Goal: Register for event/course

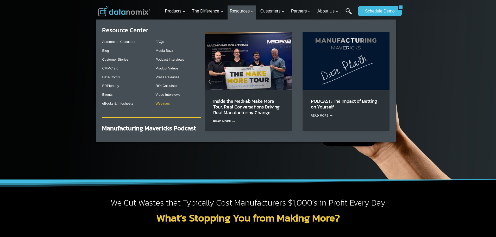
click at [166, 103] on link "Webinars" at bounding box center [163, 103] width 14 height 4
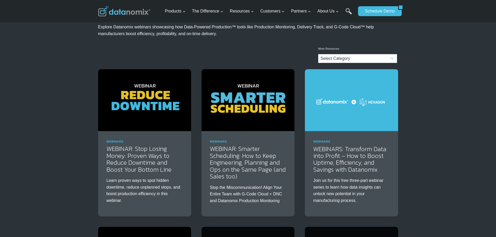
scroll to position [24, 0]
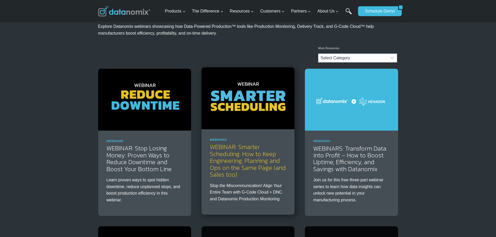
click at [243, 156] on link "WEBINAR: Smarter Scheduling: How to Keep Engineering, Planning and Ops on the S…" at bounding box center [248, 160] width 76 height 37
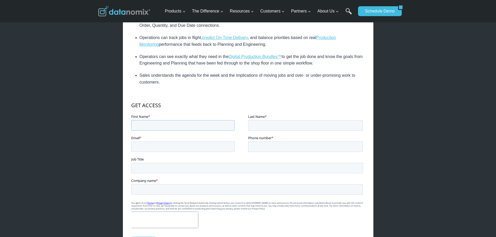
click at [192, 126] on input "First Name *" at bounding box center [182, 125] width 103 height 10
click at [189, 106] on p "GET ACCESS" at bounding box center [248, 104] width 234 height 7
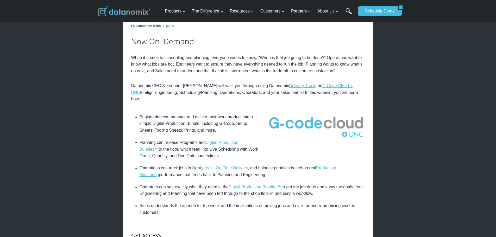
scroll to position [130, 0]
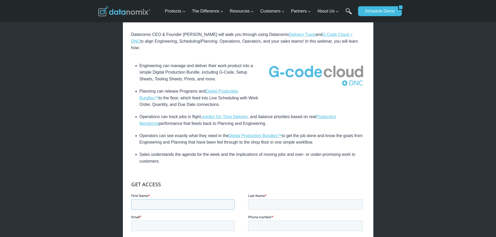
click at [195, 209] on input "First Name *" at bounding box center [182, 204] width 103 height 10
type input "Cole"
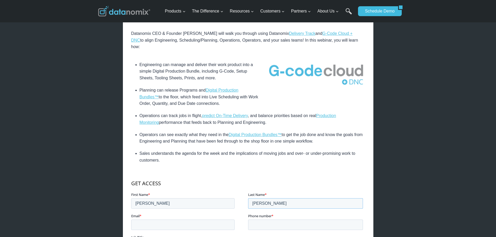
type input "Trzesniak"
click at [168, 221] on input "ctr" at bounding box center [182, 225] width 103 height 10
click at [162, 227] on input "ctr" at bounding box center [182, 225] width 103 height 10
type input "ctrzesniak@mitotecprecision.com"
click at [306, 228] on input "Phone number *" at bounding box center [305, 225] width 115 height 10
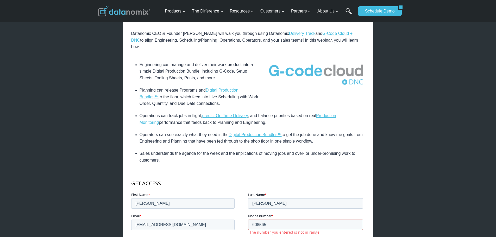
type input "6085655073"
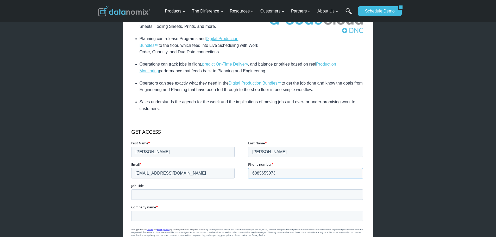
scroll to position [234, 0]
click at [213, 191] on input "Job Title" at bounding box center [247, 194] width 232 height 10
click at [213, 192] on input "CNC Programemr" at bounding box center [247, 194] width 232 height 10
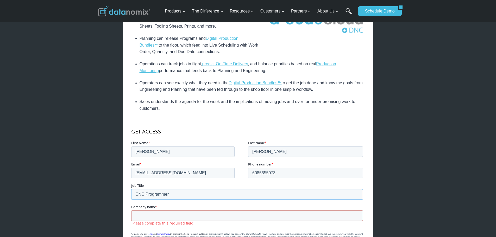
type input "CNC Programmer"
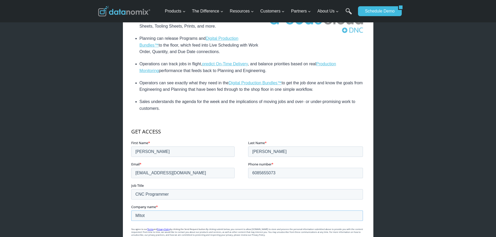
type input "Mitotec Precision"
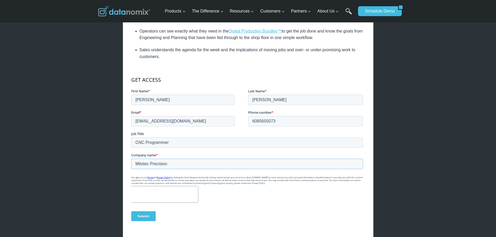
scroll to position [286, 0]
drag, startPoint x: 167, startPoint y: 223, endPoint x: 171, endPoint y: 219, distance: 6.8
click at [170, 222] on div "Submit" at bounding box center [248, 216] width 234 height 19
click at [143, 213] on input "Submit" at bounding box center [143, 216] width 24 height 10
